Goal: Transaction & Acquisition: Purchase product/service

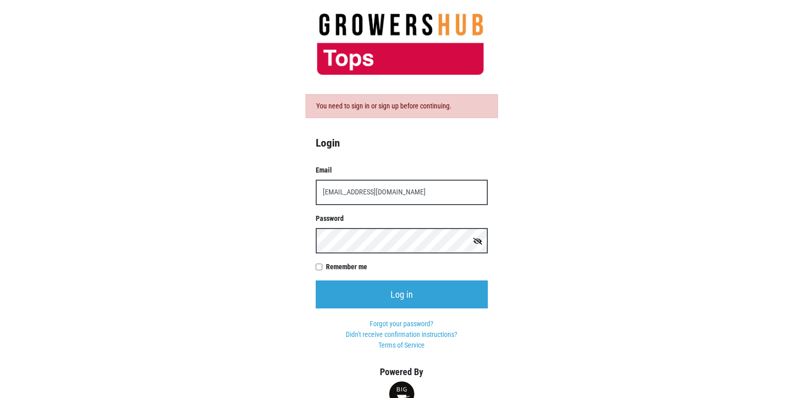
type input "[EMAIL_ADDRESS][DOMAIN_NAME]"
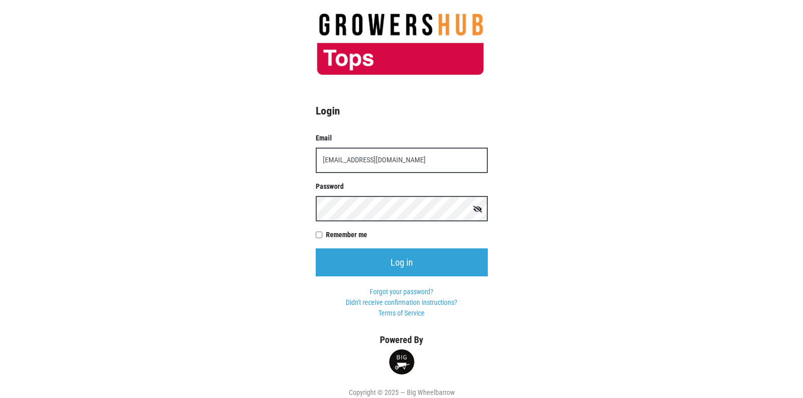
click at [321, 237] on input "Remember me" at bounding box center [319, 235] width 7 height 7
checkbox input "true"
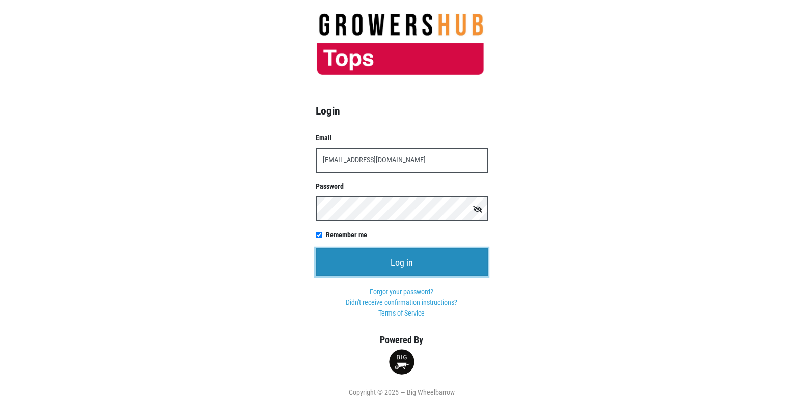
click at [359, 270] on input "Log in" at bounding box center [402, 262] width 172 height 28
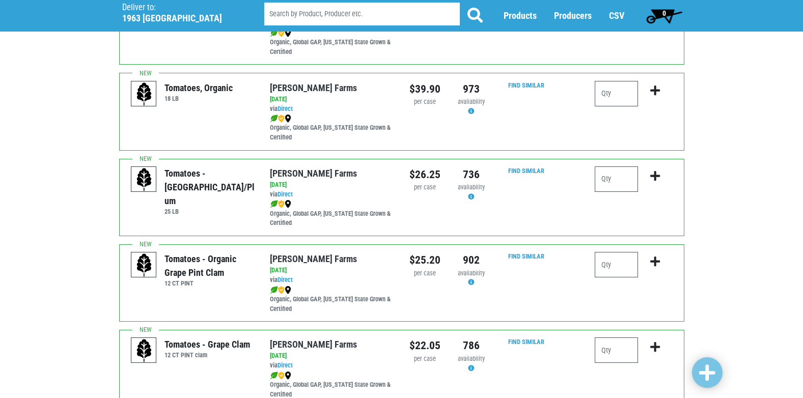
scroll to position [305, 0]
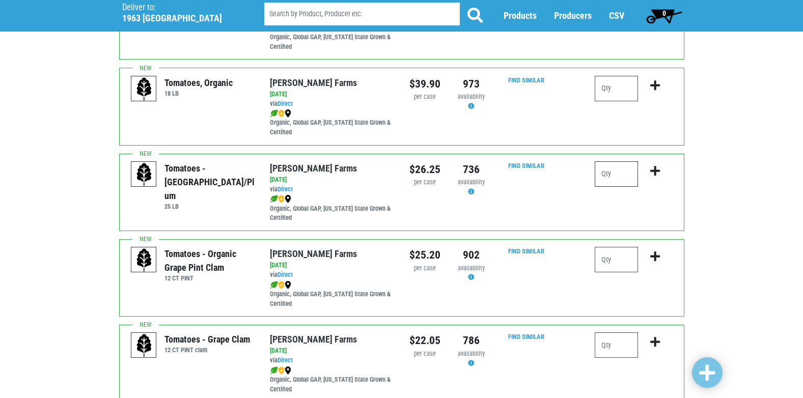
click at [605, 167] on input "number" at bounding box center [616, 173] width 43 height 25
type input "1"
click at [649, 171] on button "submit" at bounding box center [655, 177] width 24 height 32
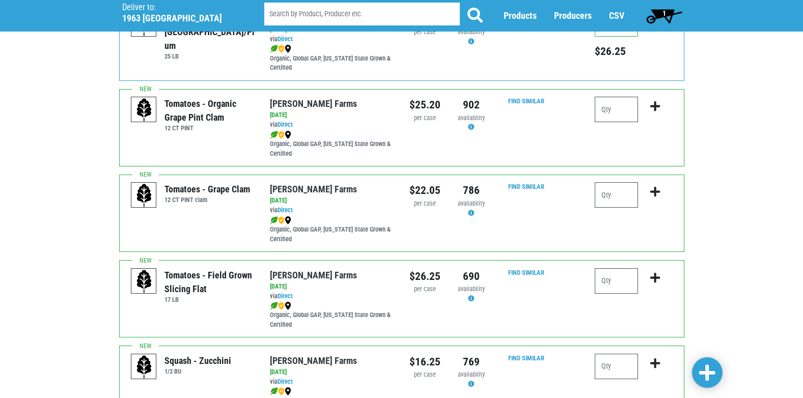
scroll to position [458, 0]
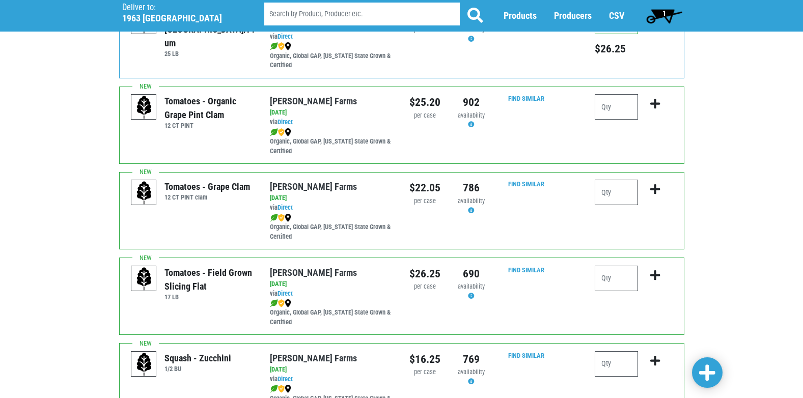
click at [610, 188] on input "number" at bounding box center [616, 192] width 43 height 25
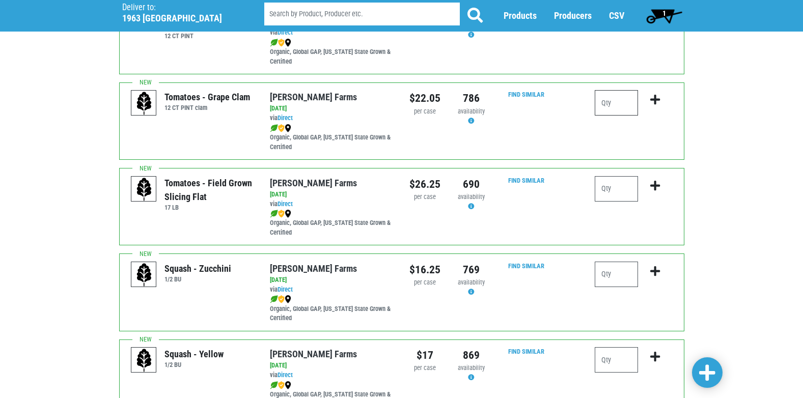
scroll to position [560, 0]
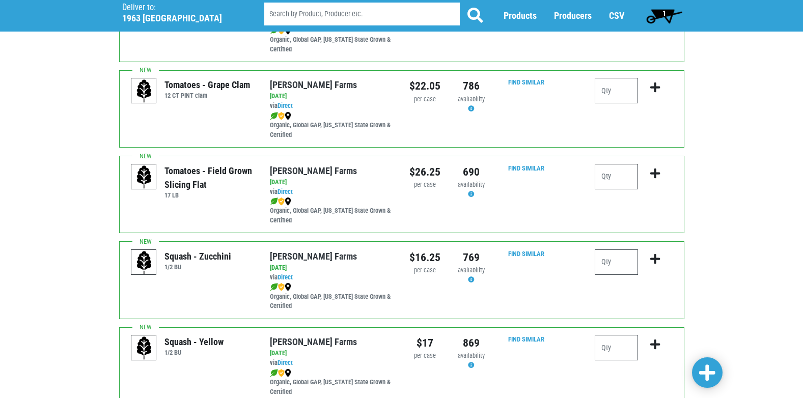
click at [613, 179] on input "number" at bounding box center [616, 176] width 43 height 25
type input "2"
click at [662, 177] on button "submit" at bounding box center [655, 180] width 24 height 32
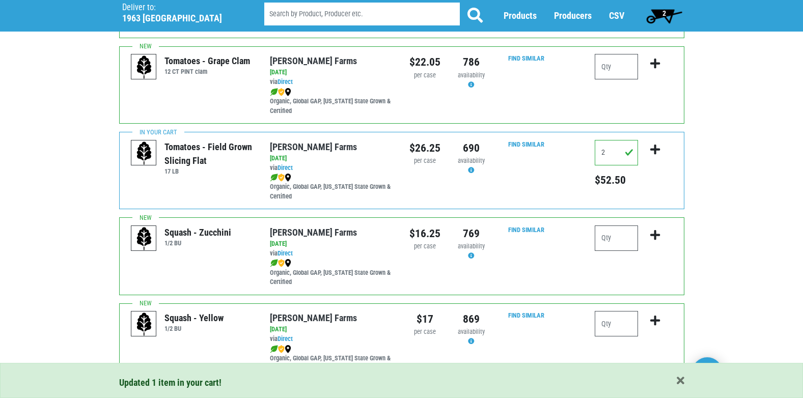
scroll to position [611, 0]
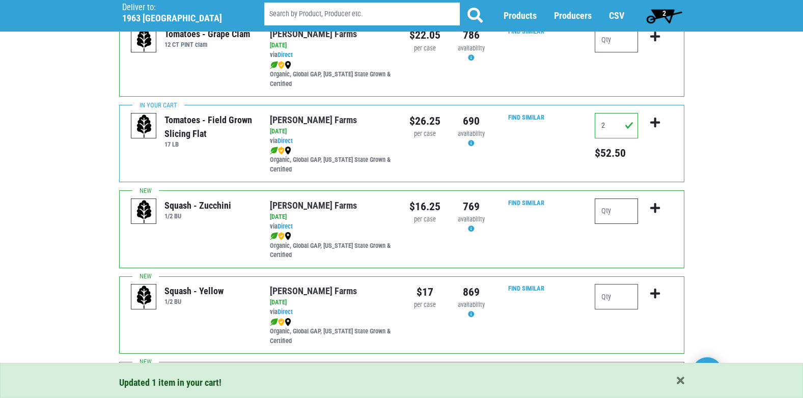
click at [612, 213] on input "number" at bounding box center [616, 211] width 43 height 25
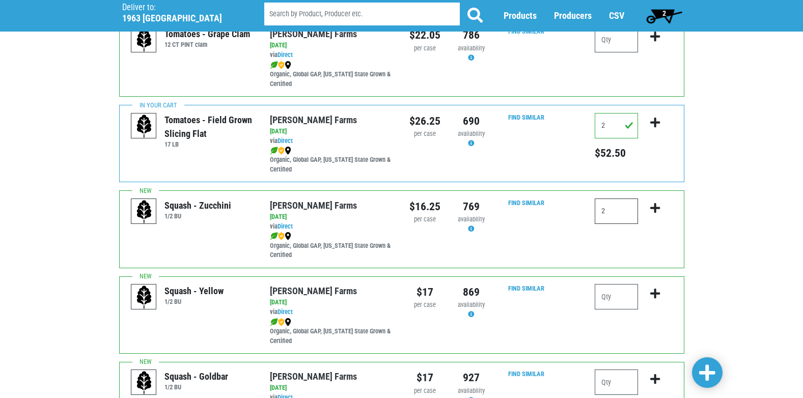
type input "2"
click at [659, 210] on icon "submit" at bounding box center [655, 208] width 10 height 11
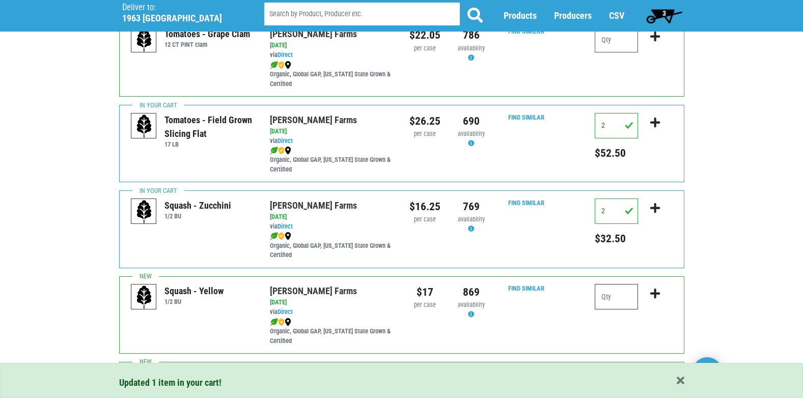
click at [616, 298] on input "number" at bounding box center [616, 296] width 43 height 25
type input "1"
click at [659, 295] on icon "submit" at bounding box center [655, 293] width 10 height 11
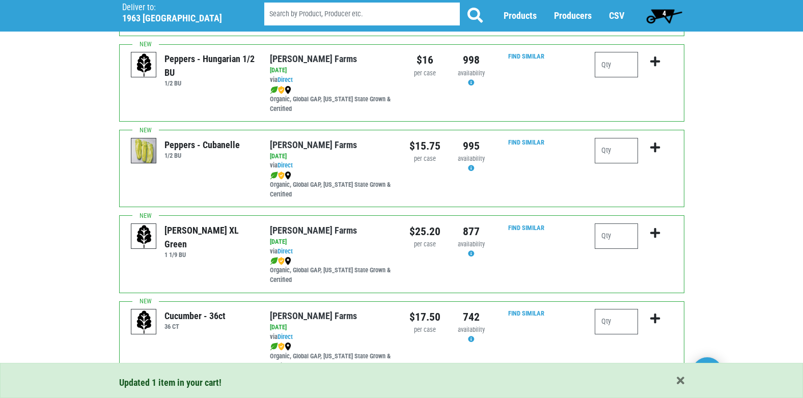
scroll to position [1273, 0]
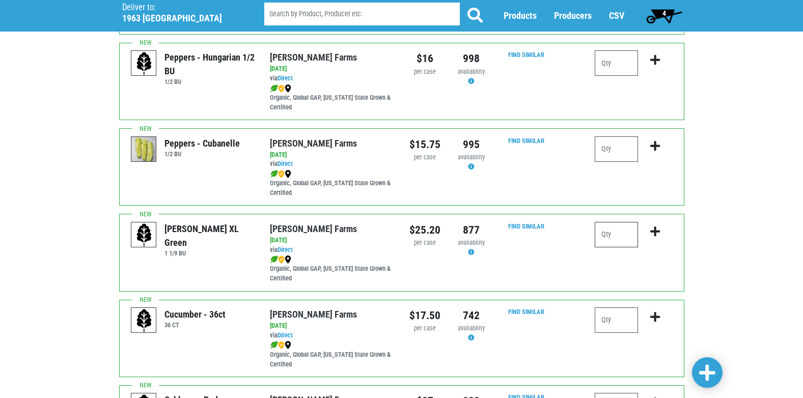
click at [622, 232] on input "number" at bounding box center [616, 234] width 43 height 25
type input "3"
click at [650, 231] on button "submit" at bounding box center [655, 238] width 24 height 32
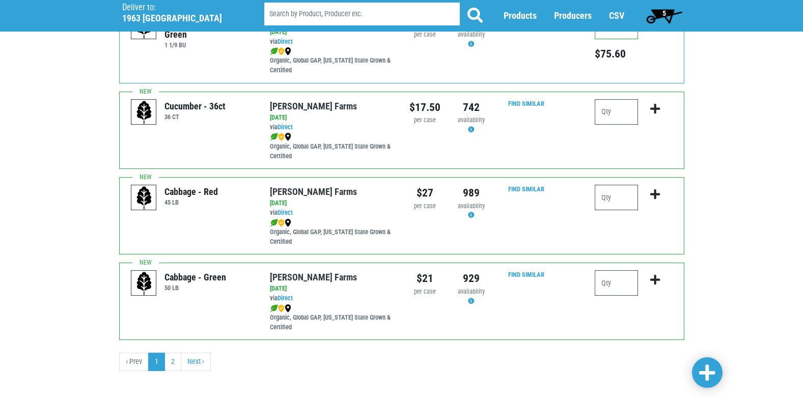
scroll to position [1488, 0]
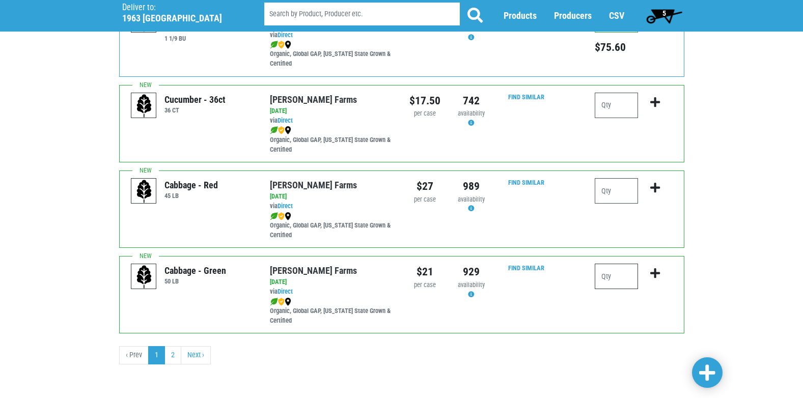
click at [612, 282] on input "number" at bounding box center [616, 276] width 43 height 25
type input "1"
click at [658, 273] on icon "submit" at bounding box center [655, 273] width 10 height 11
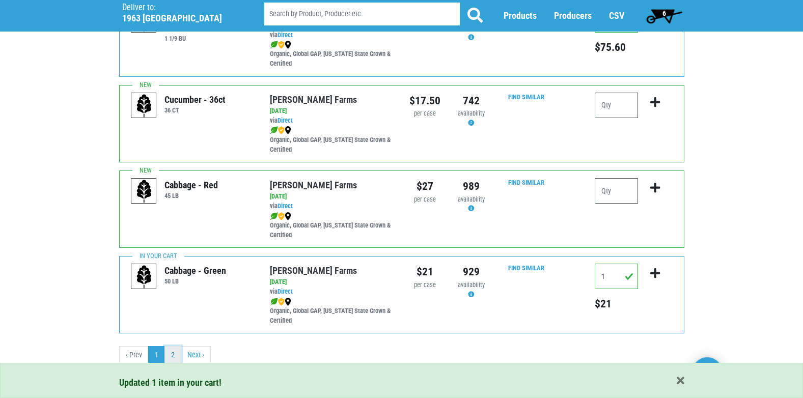
click at [177, 352] on link "2" at bounding box center [172, 355] width 17 height 18
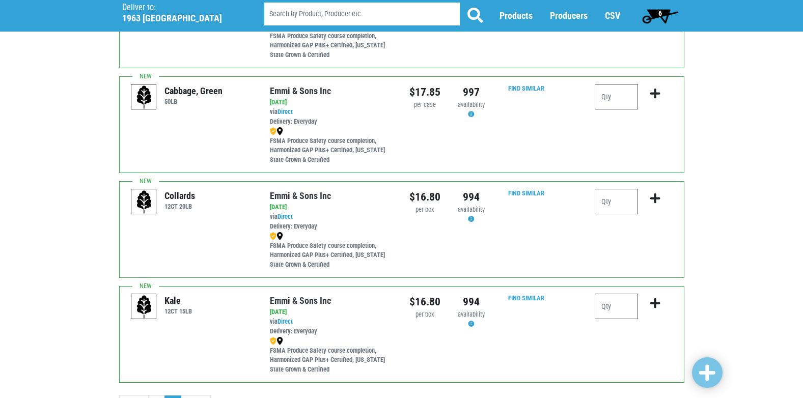
scroll to position [194, 0]
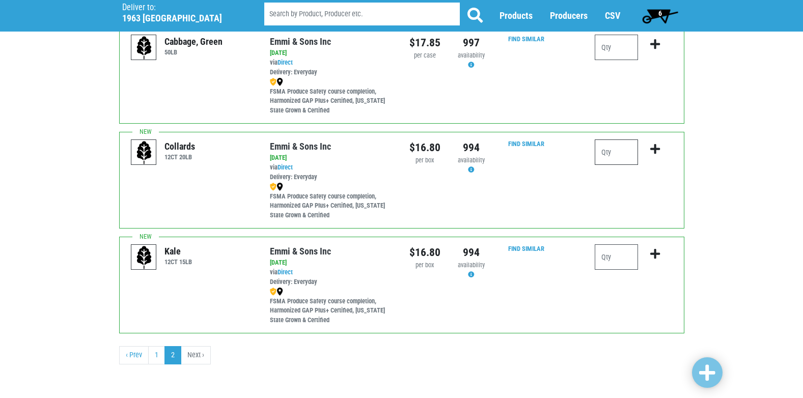
click at [632, 155] on input "number" at bounding box center [616, 151] width 43 height 25
click at [655, 13] on span "6" at bounding box center [659, 16] width 45 height 20
